Goal: Task Accomplishment & Management: Manage account settings

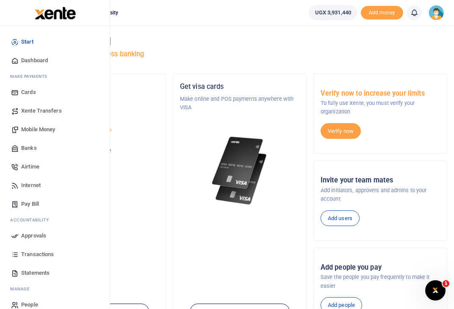
click at [34, 234] on span "Approvals" at bounding box center [33, 236] width 25 height 8
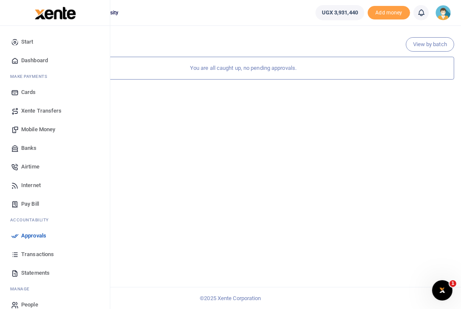
click at [38, 233] on span "Approvals" at bounding box center [33, 236] width 25 height 8
click at [31, 238] on span "Approvals" at bounding box center [33, 236] width 25 height 8
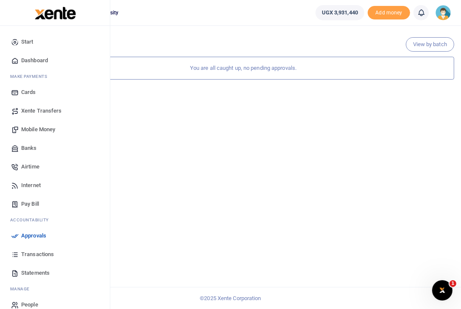
click at [26, 233] on span "Approvals" at bounding box center [33, 236] width 25 height 8
